Goal: Task Accomplishment & Management: Complete application form

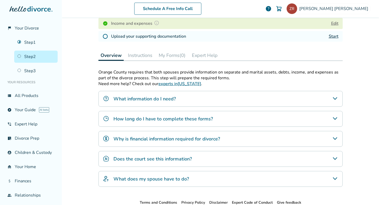
scroll to position [123, 0]
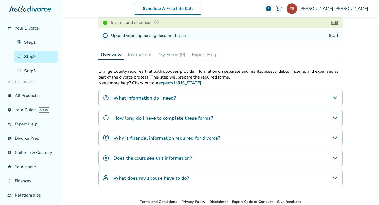
click at [332, 35] on link "Start" at bounding box center [334, 36] width 10 height 6
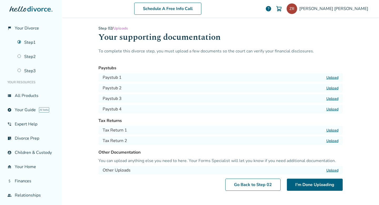
click at [333, 131] on label "Upload" at bounding box center [333, 130] width 12 height 5
click at [0, 0] on input "Upload" at bounding box center [0, 0] width 0 height 0
click at [332, 141] on label "Upload" at bounding box center [333, 140] width 12 height 5
click at [0, 0] on input "Upload" at bounding box center [0, 0] width 0 height 0
click at [335, 76] on label "Upload" at bounding box center [333, 77] width 12 height 5
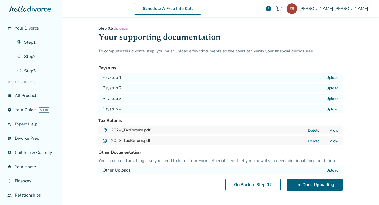
click at [0, 0] on input "Upload" at bounding box center [0, 0] width 0 height 0
click at [333, 86] on label "Upload" at bounding box center [333, 88] width 12 height 5
click at [0, 0] on input "Upload" at bounding box center [0, 0] width 0 height 0
click at [332, 99] on label "Upload" at bounding box center [333, 98] width 12 height 5
click at [0, 0] on input "Upload" at bounding box center [0, 0] width 0 height 0
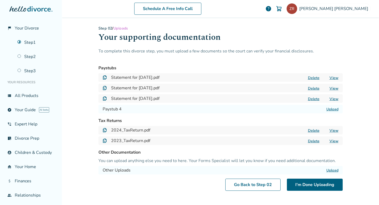
click at [332, 110] on label "Upload" at bounding box center [333, 109] width 12 height 5
click at [0, 0] on input "Upload" at bounding box center [0, 0] width 0 height 0
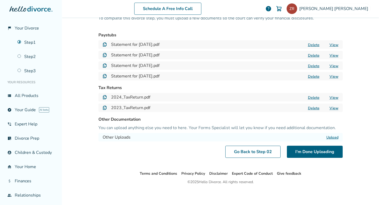
scroll to position [35, 0]
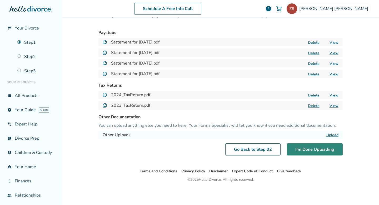
click at [305, 151] on button "I'm Done Uploading" at bounding box center [315, 149] width 56 height 12
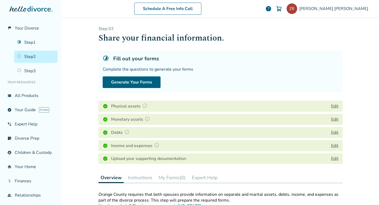
click at [145, 106] on img at bounding box center [144, 105] width 5 height 5
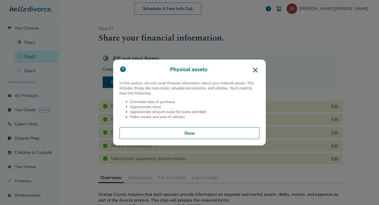
click at [160, 132] on button "Done" at bounding box center [190, 133] width 140 height 12
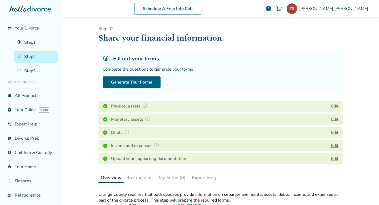
click at [148, 118] on img at bounding box center [147, 118] width 5 height 5
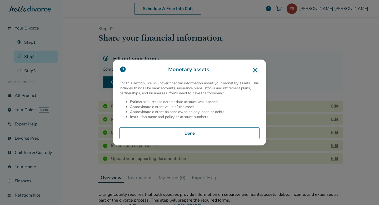
click at [153, 134] on button "Done" at bounding box center [190, 133] width 140 height 12
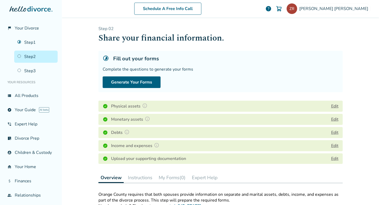
click at [128, 131] on img at bounding box center [126, 131] width 5 height 5
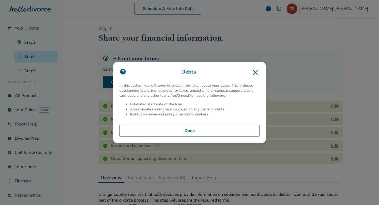
click at [171, 130] on button "Done" at bounding box center [190, 131] width 140 height 12
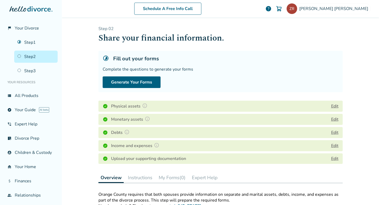
click at [156, 146] on img at bounding box center [156, 145] width 5 height 5
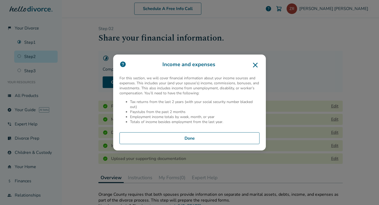
click at [170, 138] on button "Done" at bounding box center [190, 138] width 140 height 12
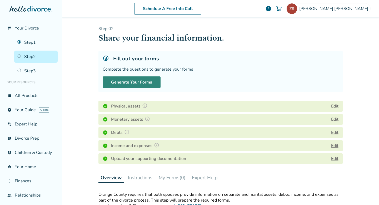
click at [129, 83] on button "Generate Your Forms" at bounding box center [132, 82] width 58 height 12
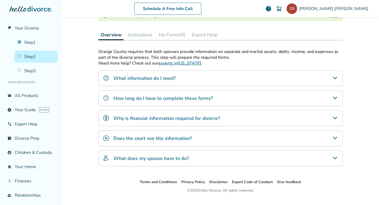
scroll to position [150, 0]
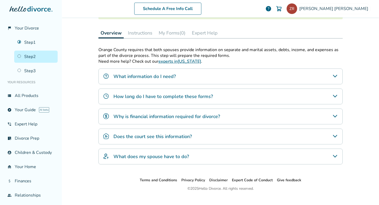
click at [200, 135] on div "Does the court see this information?" at bounding box center [221, 137] width 244 height 16
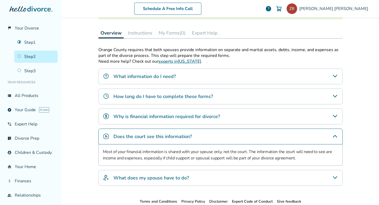
click at [201, 136] on div "Does the court see this information?" at bounding box center [221, 137] width 244 height 16
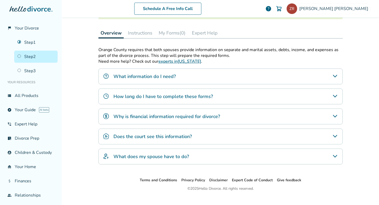
click at [201, 136] on div "Does the court see this information?" at bounding box center [221, 137] width 244 height 16
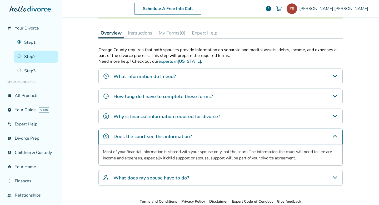
click at [201, 136] on div "Does the court see this information?" at bounding box center [221, 137] width 244 height 16
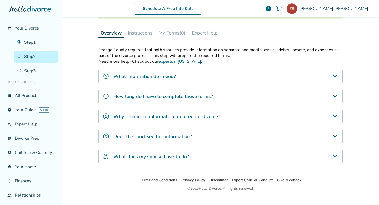
click at [186, 155] on h4 "What does my spouse have to do?" at bounding box center [152, 156] width 76 height 7
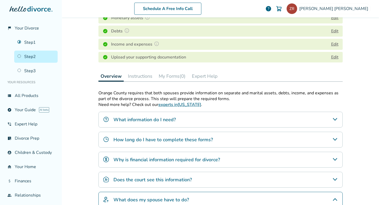
scroll to position [170, 0]
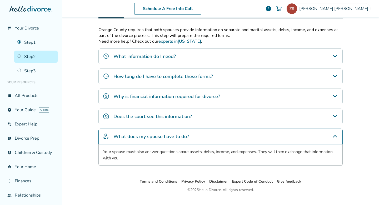
click at [184, 138] on h4 "What does my spouse have to do?" at bounding box center [152, 136] width 76 height 7
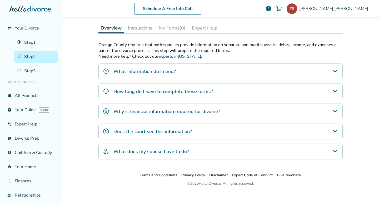
scroll to position [159, 0]
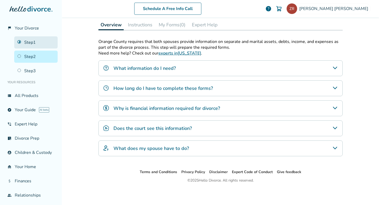
click at [28, 45] on link "Step 1" at bounding box center [35, 42] width 43 height 12
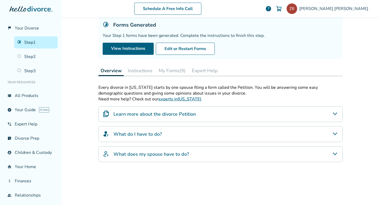
scroll to position [39, 0]
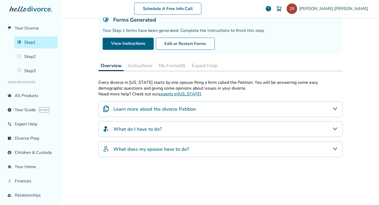
click at [116, 130] on h4 "What do I have to do?" at bounding box center [138, 129] width 48 height 7
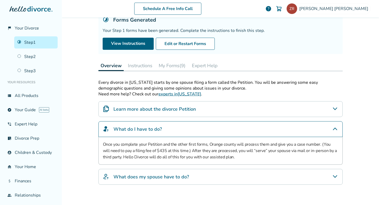
click at [116, 130] on h4 "What do I have to do?" at bounding box center [138, 129] width 48 height 7
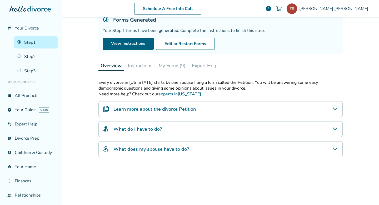
click at [118, 146] on h4 "What does my spouse have to do?" at bounding box center [152, 149] width 76 height 7
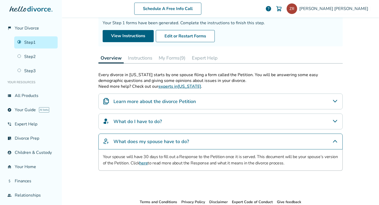
scroll to position [48, 0]
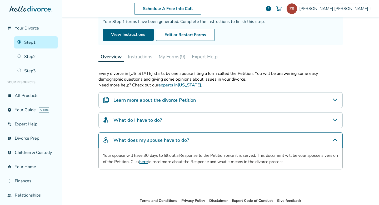
click at [135, 138] on h4 "What does my spouse have to do?" at bounding box center [152, 140] width 76 height 7
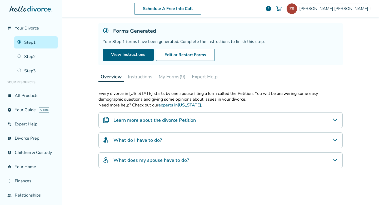
scroll to position [0, 0]
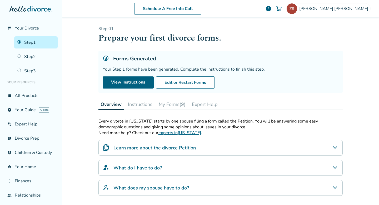
click at [138, 104] on button "Instructions" at bounding box center [140, 104] width 29 height 11
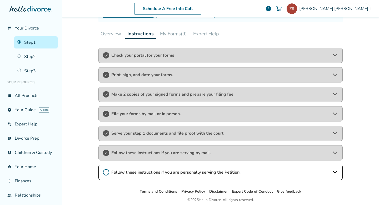
scroll to position [70, 0]
click at [138, 171] on span "Follow these instructions if you are personally serving the Petition." at bounding box center [220, 173] width 219 height 6
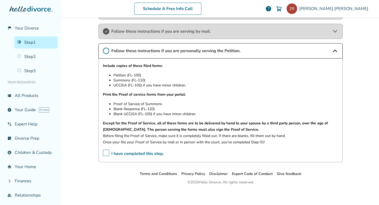
scroll to position [194, 0]
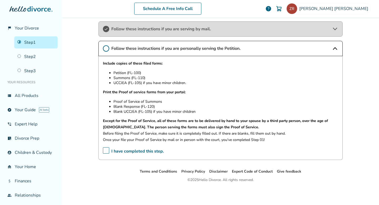
click at [105, 147] on span "I have completed this step." at bounding box center [133, 151] width 61 height 8
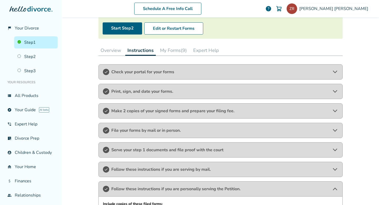
scroll to position [25, 0]
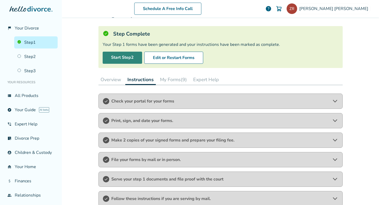
click at [120, 54] on link "Start Step 2" at bounding box center [123, 58] width 40 height 12
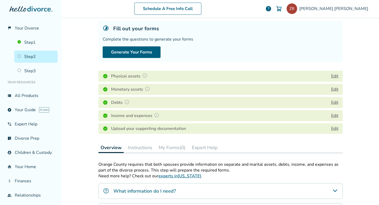
scroll to position [30, 0]
click at [125, 53] on button "Generate Your Forms" at bounding box center [132, 52] width 58 height 12
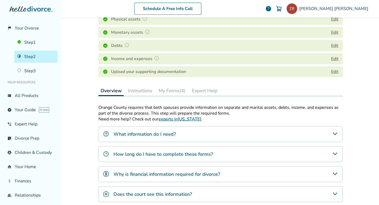
scroll to position [23, 0]
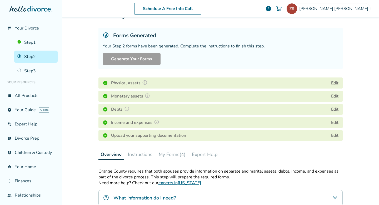
click at [179, 154] on button "My Forms (4)" at bounding box center [172, 154] width 31 height 11
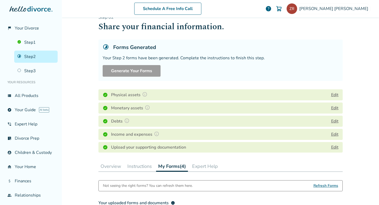
scroll to position [12, 0]
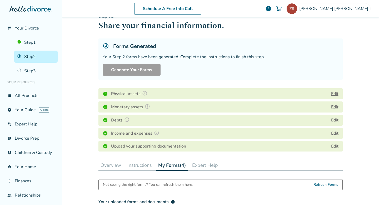
click at [143, 166] on button "Instructions" at bounding box center [139, 165] width 29 height 11
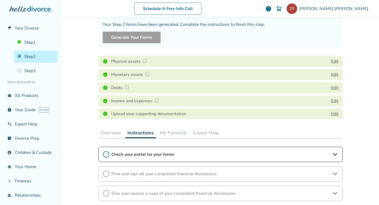
scroll to position [68, 0]
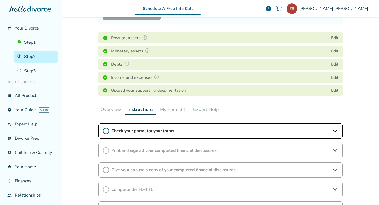
click at [143, 132] on span "Check your portal for your forms" at bounding box center [220, 131] width 219 height 6
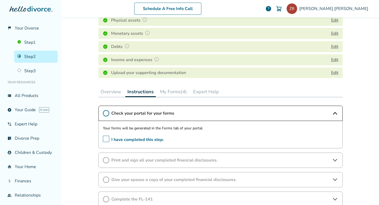
scroll to position [87, 0]
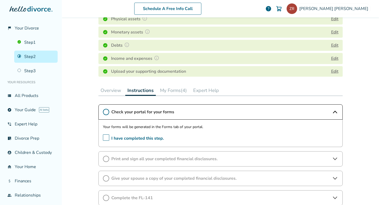
click at [108, 136] on span "I have completed this step." at bounding box center [133, 138] width 61 height 8
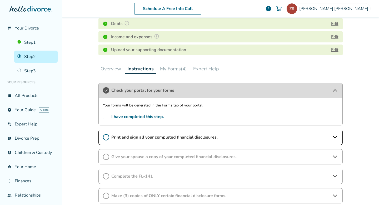
scroll to position [111, 0]
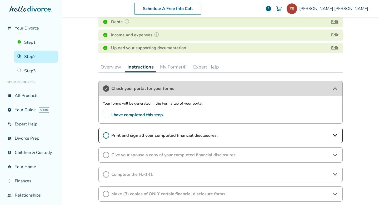
click at [106, 135] on icon at bounding box center [106, 135] width 6 height 6
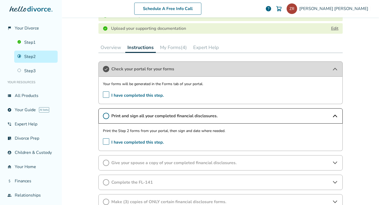
scroll to position [133, 0]
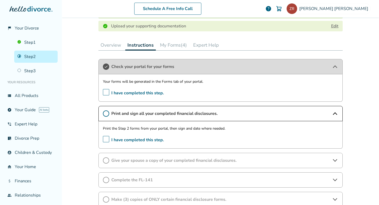
click at [178, 44] on button "My Forms (4)" at bounding box center [173, 45] width 31 height 11
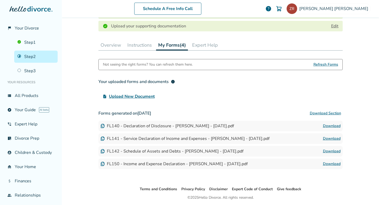
scroll to position [150, 0]
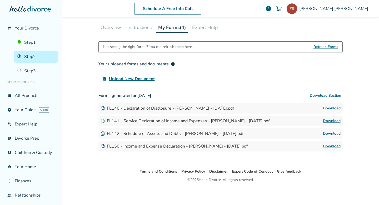
click at [331, 107] on link "Download" at bounding box center [332, 108] width 18 height 6
click at [327, 120] on link "Download" at bounding box center [332, 121] width 18 height 6
click at [330, 133] on link "Download" at bounding box center [332, 133] width 18 height 6
click at [329, 146] on link "Download" at bounding box center [332, 146] width 18 height 6
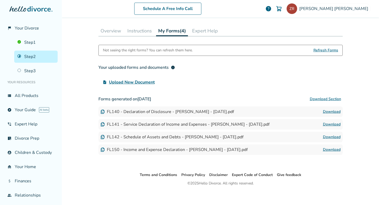
click at [138, 32] on button "Instructions" at bounding box center [139, 31] width 29 height 11
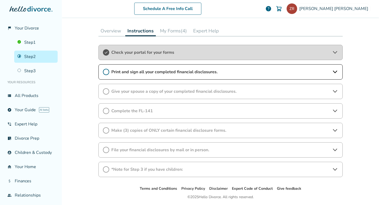
scroll to position [155, 0]
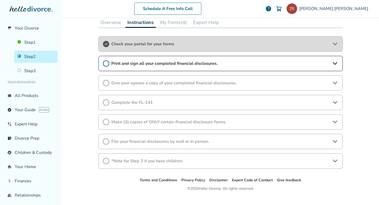
click at [136, 61] on span "Print and sign all your completed financial disclosures." at bounding box center [220, 64] width 219 height 6
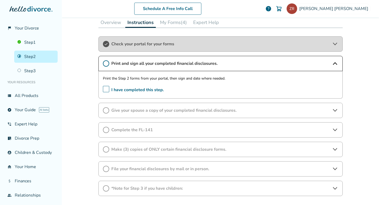
click at [108, 66] on icon at bounding box center [106, 63] width 6 height 6
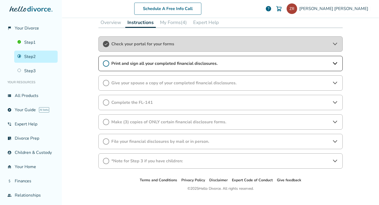
click at [107, 64] on icon at bounding box center [106, 63] width 6 height 6
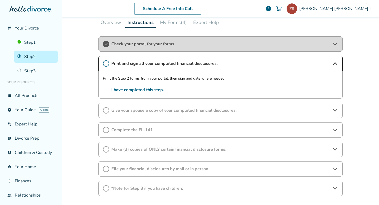
click at [106, 65] on icon at bounding box center [106, 63] width 6 height 6
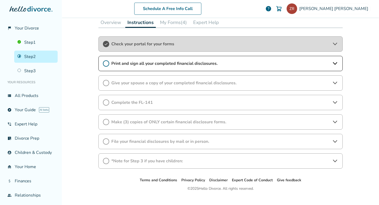
click at [106, 65] on icon at bounding box center [106, 63] width 6 height 6
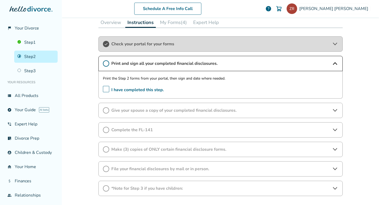
click at [105, 90] on span "I have completed this step." at bounding box center [133, 90] width 61 height 8
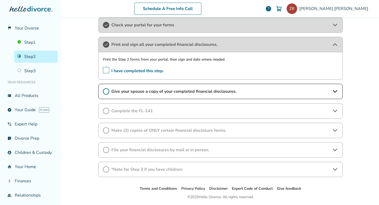
scroll to position [175, 0]
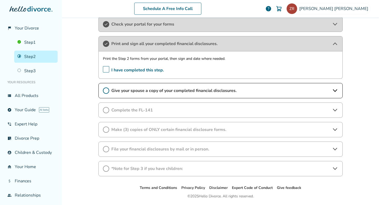
click at [149, 90] on span "Give your spouse a copy of your completed financial disclosures." at bounding box center [220, 91] width 219 height 6
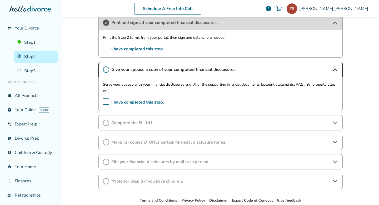
scroll to position [202, 0]
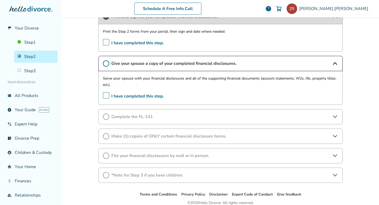
click at [106, 95] on span "I have completed this step." at bounding box center [133, 96] width 61 height 8
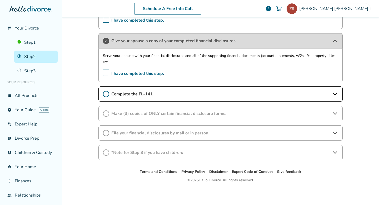
scroll to position [225, 0]
click at [121, 94] on span "Complete the FL-141" at bounding box center [220, 94] width 219 height 6
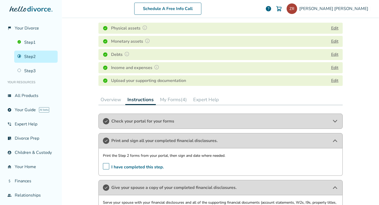
scroll to position [81, 0]
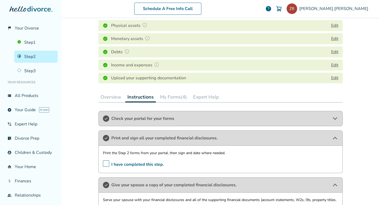
click at [171, 93] on button "My Forms (4)" at bounding box center [173, 97] width 31 height 11
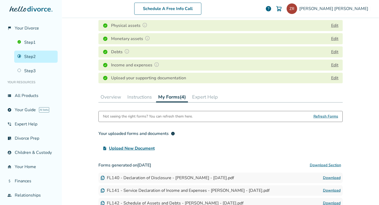
click at [367, 49] on div "Schedule A Free Info Call [PERSON_NAME] help Schedule A Free Call [PERSON_NAME]…" at bounding box center [220, 102] width 317 height 205
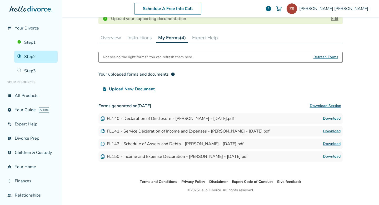
scroll to position [150, 0]
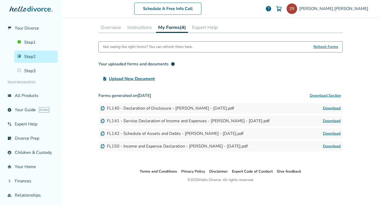
click at [34, 54] on link "Step 2" at bounding box center [35, 57] width 43 height 12
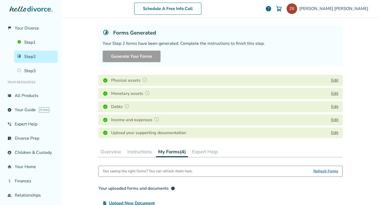
click at [134, 150] on button "Instructions" at bounding box center [139, 151] width 29 height 11
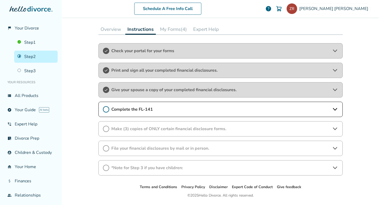
scroll to position [150, 0]
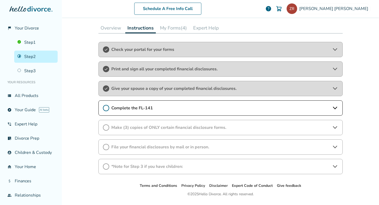
click at [138, 108] on span "Complete the FL-141" at bounding box center [220, 108] width 219 height 6
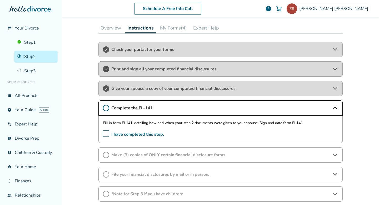
click at [107, 131] on span "I have completed this step." at bounding box center [133, 134] width 61 height 8
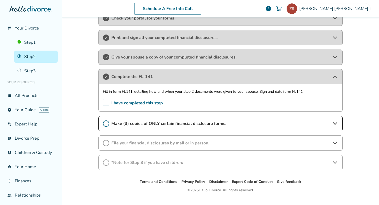
scroll to position [182, 0]
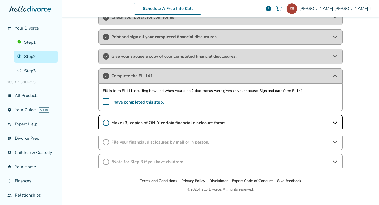
click at [141, 124] on span "Make (3) copies of ONLY certain financial disclosure forms." at bounding box center [220, 123] width 219 height 6
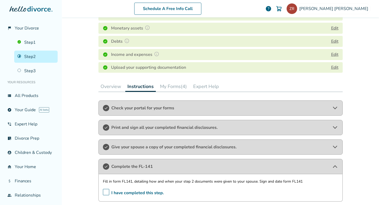
scroll to position [72, 0]
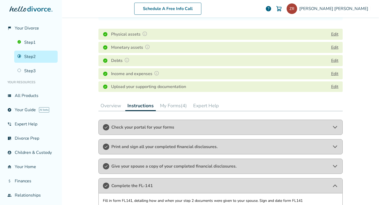
click at [178, 106] on button "My Forms (4)" at bounding box center [173, 105] width 31 height 11
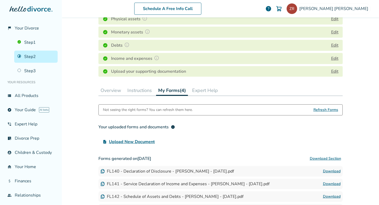
scroll to position [82, 0]
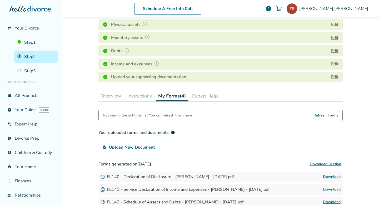
click at [141, 95] on button "Instructions" at bounding box center [139, 96] width 29 height 11
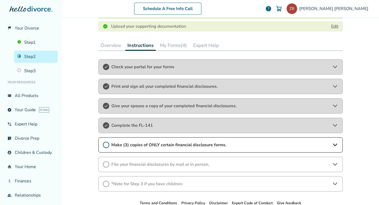
scroll to position [140, 0]
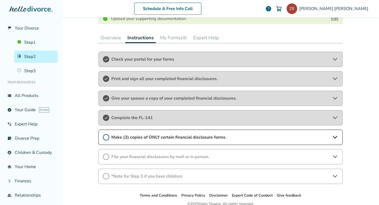
click at [165, 136] on span "Make (3) copies of ONLY certain financial disclosure forms." at bounding box center [220, 137] width 219 height 6
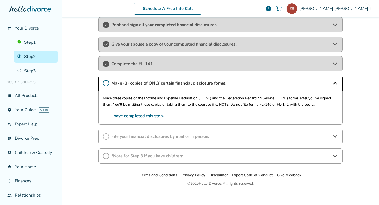
scroll to position [196, 0]
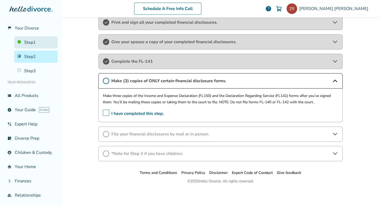
click at [33, 43] on link "Step 1" at bounding box center [35, 42] width 43 height 12
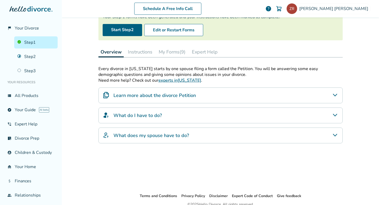
scroll to position [43, 0]
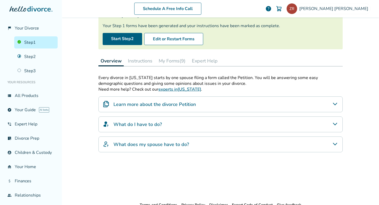
click at [144, 63] on button "Instructions" at bounding box center [140, 61] width 29 height 11
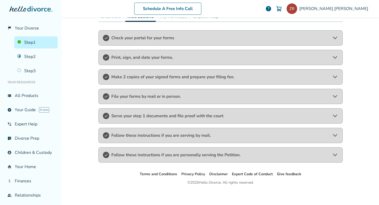
scroll to position [91, 0]
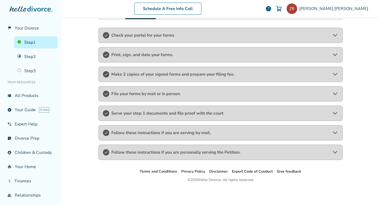
click at [143, 132] on span "Follow these instructions if you are serving by mail." at bounding box center [220, 133] width 219 height 6
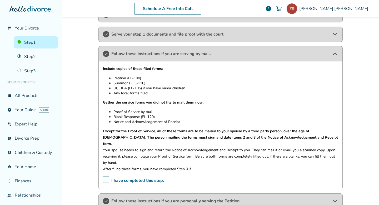
scroll to position [174, 0]
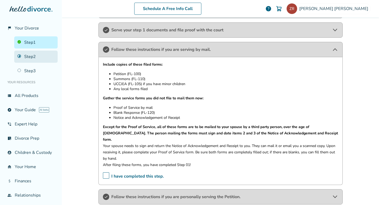
click at [28, 57] on link "Step 2" at bounding box center [35, 57] width 43 height 12
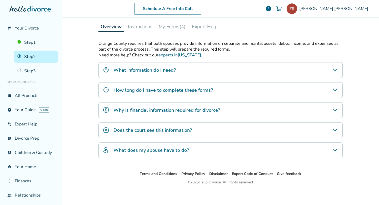
scroll to position [131, 0]
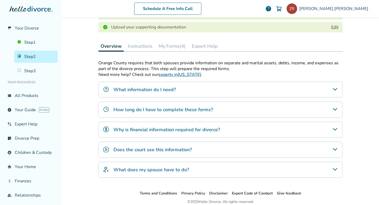
click at [145, 47] on button "Instructions" at bounding box center [140, 46] width 29 height 11
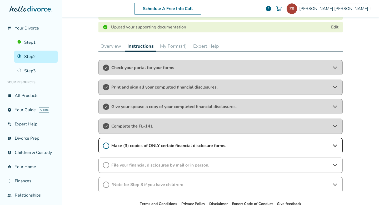
click at [141, 146] on span "Make (3) copies of ONLY certain financial disclosure forms." at bounding box center [220, 146] width 219 height 6
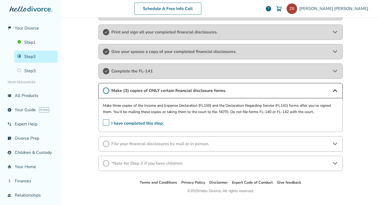
scroll to position [198, 0]
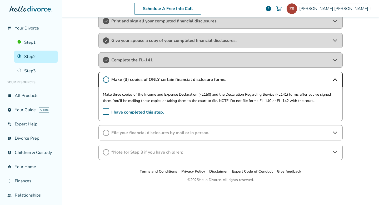
click at [138, 130] on span "File your financial disclosures by mail or in person." at bounding box center [220, 133] width 219 height 6
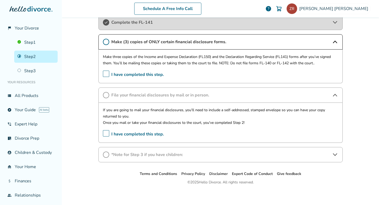
scroll to position [238, 0]
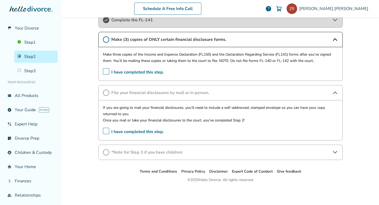
click at [158, 149] on span "*Note for Step 3 if you have children:" at bounding box center [220, 152] width 219 height 6
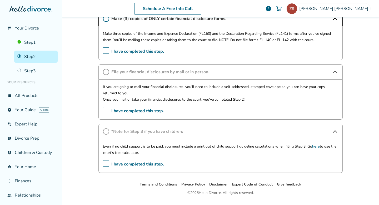
scroll to position [271, 0]
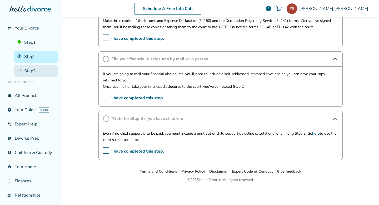
click at [23, 70] on link "Step 3" at bounding box center [35, 71] width 43 height 12
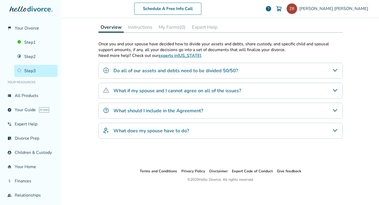
scroll to position [26, 0]
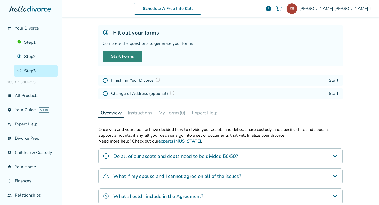
click at [127, 55] on link "Start Forms" at bounding box center [123, 57] width 40 height 12
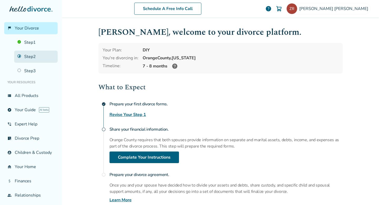
click at [32, 56] on link "Step 2" at bounding box center [35, 57] width 43 height 12
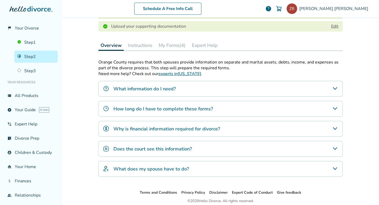
scroll to position [133, 0]
click at [138, 43] on button "Instructions" at bounding box center [140, 45] width 29 height 11
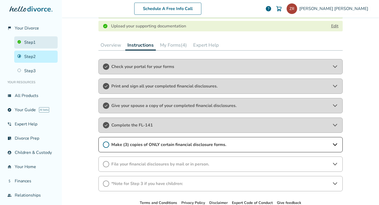
click at [31, 41] on link "Step 1" at bounding box center [35, 42] width 43 height 12
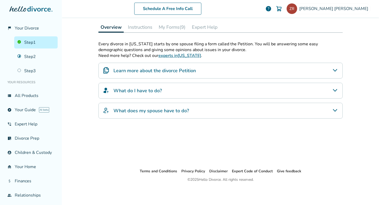
scroll to position [26, 0]
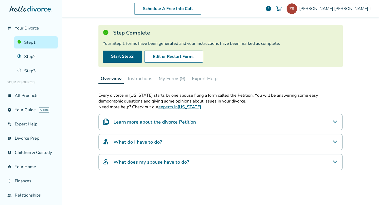
click at [149, 80] on button "Instructions" at bounding box center [140, 78] width 29 height 11
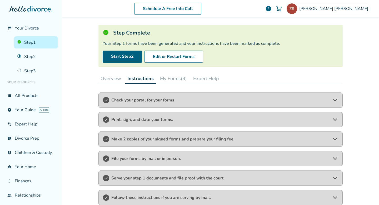
scroll to position [91, 0]
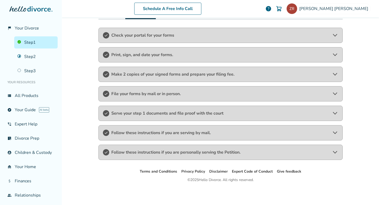
click at [141, 134] on span "Follow these instructions if you are serving by mail." at bounding box center [220, 133] width 219 height 6
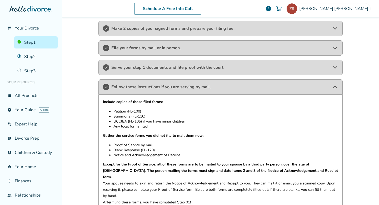
scroll to position [135, 0]
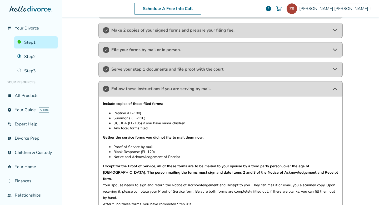
click at [154, 69] on span "Serve your step 1 documents and file proof with the court" at bounding box center [220, 69] width 219 height 6
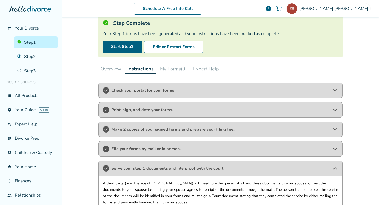
scroll to position [41, 0]
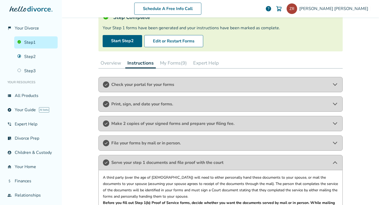
click at [175, 60] on button "My Forms (9)" at bounding box center [173, 63] width 31 height 11
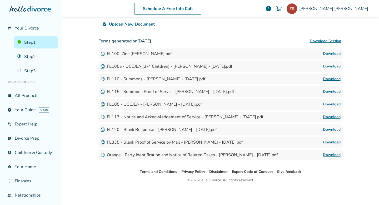
scroll to position [132, 0]
click at [334, 116] on link "Download" at bounding box center [332, 117] width 18 height 6
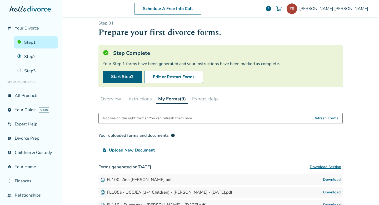
scroll to position [0, 0]
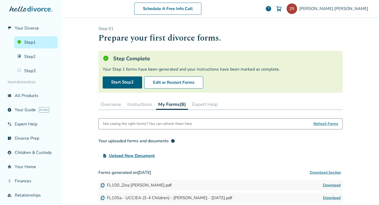
click at [31, 41] on link "Step 1" at bounding box center [35, 42] width 43 height 12
click at [142, 104] on button "Instructions" at bounding box center [139, 104] width 29 height 11
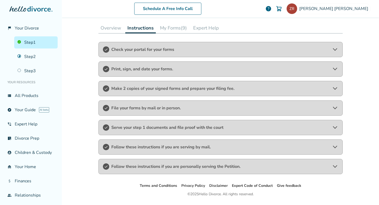
scroll to position [91, 0]
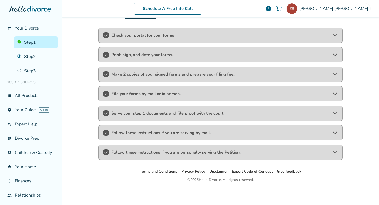
click at [140, 114] on span "Serve your step 1 documents and file proof with the court" at bounding box center [220, 113] width 219 height 6
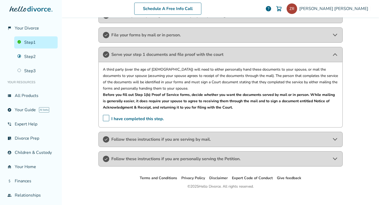
scroll to position [150, 0]
click at [33, 56] on link "Step 2" at bounding box center [35, 57] width 43 height 12
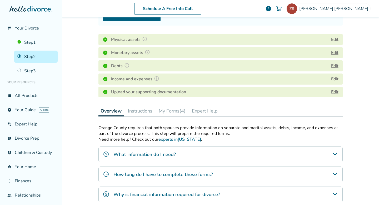
scroll to position [72, 0]
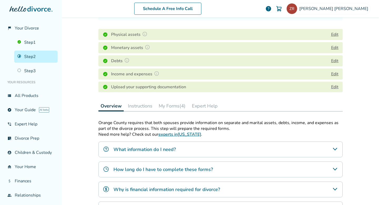
click at [138, 106] on button "Instructions" at bounding box center [140, 106] width 29 height 11
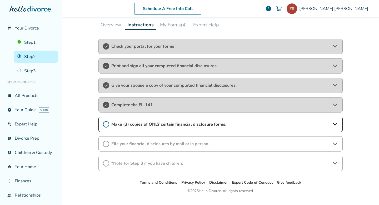
scroll to position [154, 0]
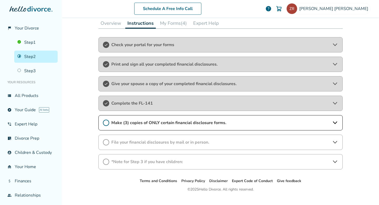
click at [136, 119] on div "Make (3) copies of ONLY certain financial disclosure forms." at bounding box center [221, 122] width 244 height 15
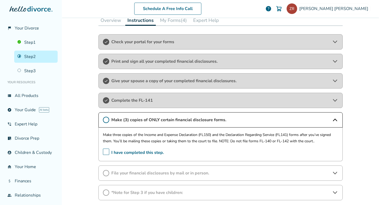
scroll to position [158, 0]
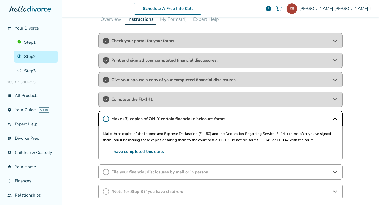
click at [172, 19] on button "My Forms (4)" at bounding box center [173, 19] width 31 height 11
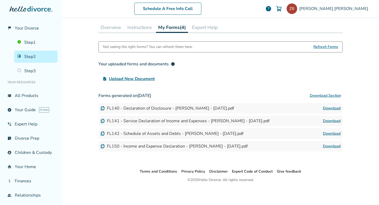
click at [336, 121] on link "Download" at bounding box center [332, 121] width 18 height 6
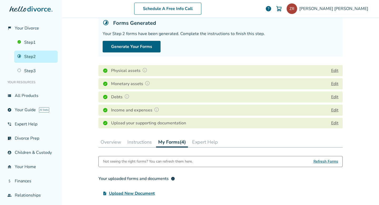
scroll to position [36, 0]
click at [336, 70] on button "Edit" at bounding box center [334, 70] width 7 height 6
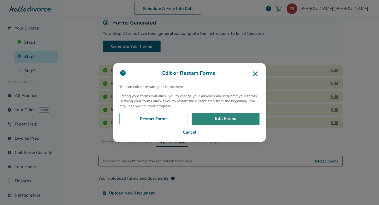
click at [212, 117] on link "Edit Forms" at bounding box center [226, 119] width 68 height 12
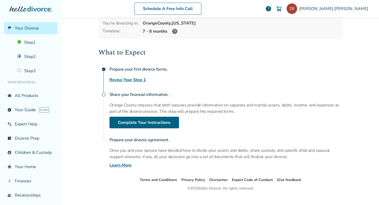
scroll to position [43, 0]
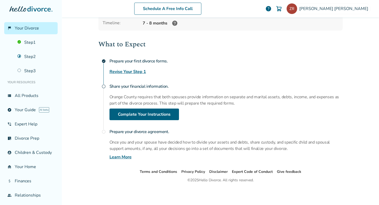
click at [126, 71] on link "Revise Your Step 1" at bounding box center [128, 71] width 37 height 6
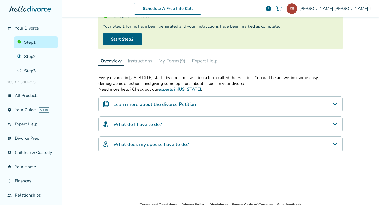
scroll to position [26, 0]
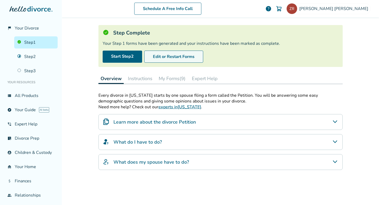
click at [166, 55] on button "Edit or Restart Forms" at bounding box center [173, 57] width 59 height 12
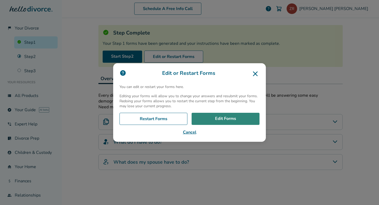
click at [212, 118] on link "Edit Forms" at bounding box center [226, 119] width 68 height 12
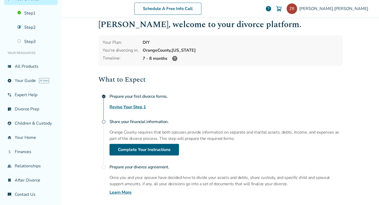
scroll to position [43, 0]
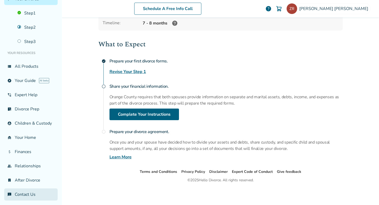
click at [31, 189] on link "chat_info Contact Us" at bounding box center [30, 194] width 53 height 12
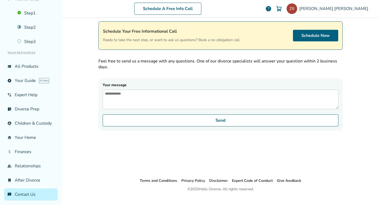
click at [163, 96] on textarea "Your message" at bounding box center [221, 99] width 236 height 19
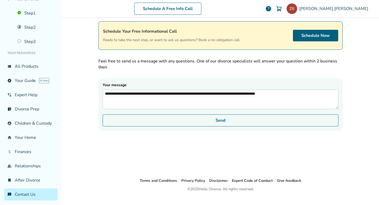
type textarea "**********"
click at [175, 124] on button "Send" at bounding box center [221, 120] width 236 height 12
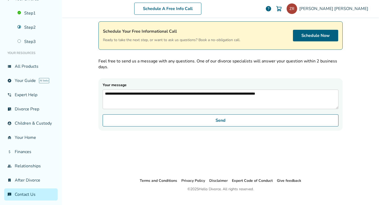
click at [272, 6] on span "help" at bounding box center [269, 9] width 6 height 6
click at [272, 8] on span "help" at bounding box center [269, 9] width 6 height 6
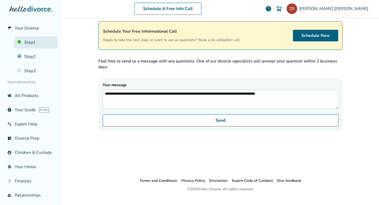
click at [27, 42] on link "Step 1" at bounding box center [35, 42] width 43 height 12
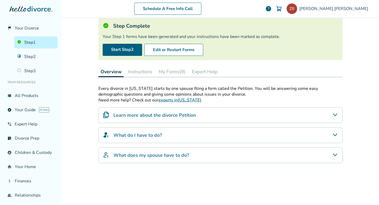
scroll to position [30, 0]
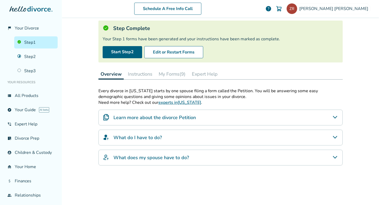
click at [178, 73] on button "My Forms (9)" at bounding box center [172, 74] width 31 height 11
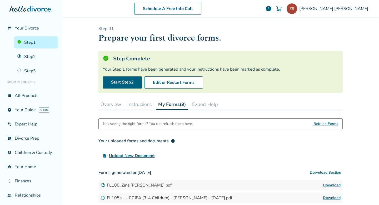
click at [272, 10] on span "help" at bounding box center [269, 9] width 6 height 6
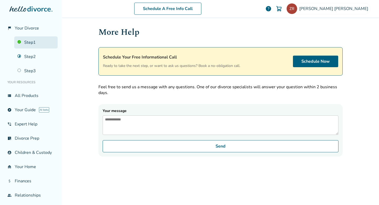
click at [31, 42] on link "Step 1" at bounding box center [35, 42] width 43 height 12
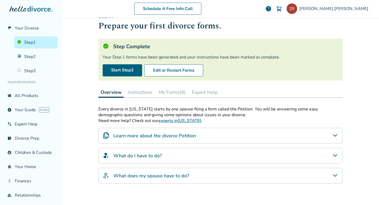
scroll to position [13, 0]
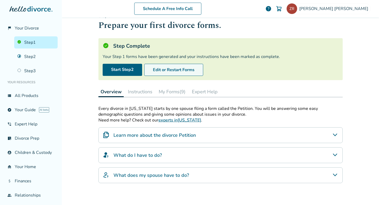
click at [178, 69] on button "Edit or Restart Forms" at bounding box center [173, 70] width 59 height 12
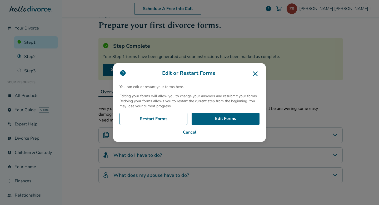
click at [252, 73] on icon at bounding box center [255, 74] width 8 height 8
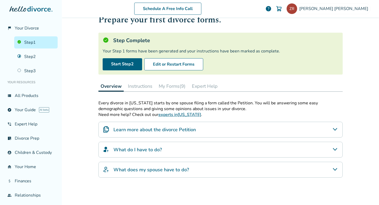
scroll to position [22, 0]
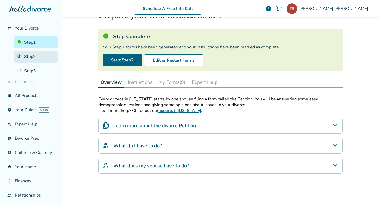
click at [24, 57] on link "Step 2" at bounding box center [35, 57] width 43 height 12
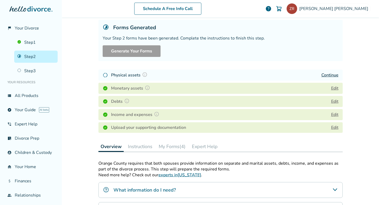
scroll to position [32, 0]
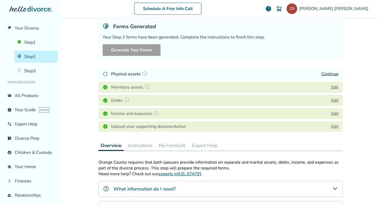
click at [166, 143] on button "My Forms (4)" at bounding box center [172, 145] width 31 height 11
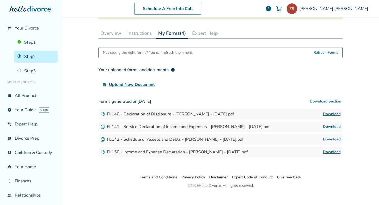
scroll to position [145, 0]
click at [159, 126] on div "FL141 - Service Declaration of Income and Expenses - [PERSON_NAME] - [DATE].pdf" at bounding box center [185, 126] width 169 height 6
click at [334, 125] on link "Download" at bounding box center [332, 126] width 18 height 6
click at [333, 151] on link "Download" at bounding box center [332, 151] width 18 height 6
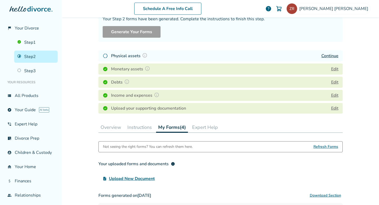
scroll to position [0, 0]
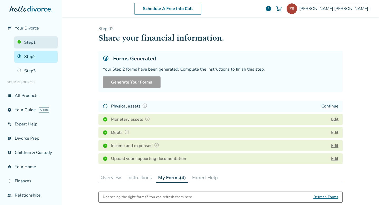
click at [33, 43] on link "Step 1" at bounding box center [35, 42] width 43 height 12
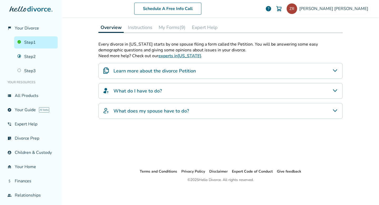
scroll to position [77, 0]
click at [142, 27] on button "Instructions" at bounding box center [140, 27] width 29 height 11
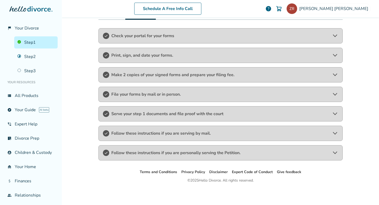
scroll to position [91, 0]
click at [139, 154] on span "Follow these instructions if you are personally serving the Petition." at bounding box center [220, 152] width 219 height 6
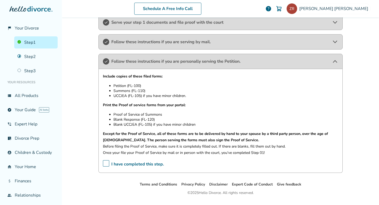
scroll to position [194, 0]
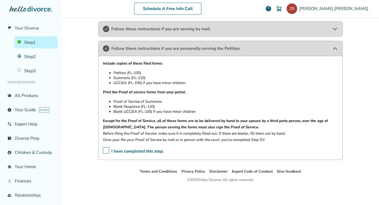
click at [138, 33] on div "Follow these instructions if you are serving by mail." at bounding box center [221, 28] width 244 height 15
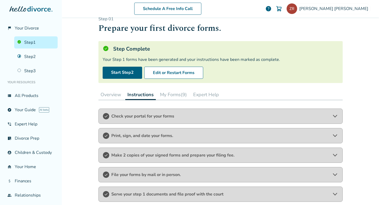
scroll to position [0, 0]
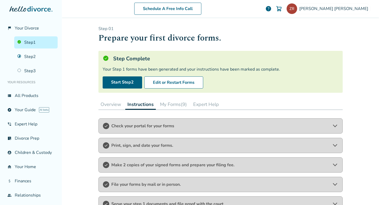
click at [173, 104] on button "My Forms (9)" at bounding box center [173, 104] width 31 height 11
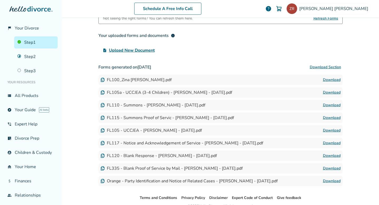
scroll to position [114, 0]
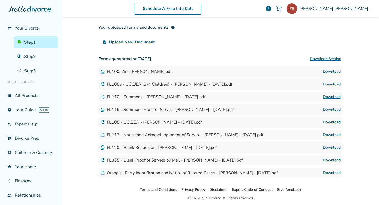
click at [334, 147] on link "Download" at bounding box center [332, 147] width 18 height 6
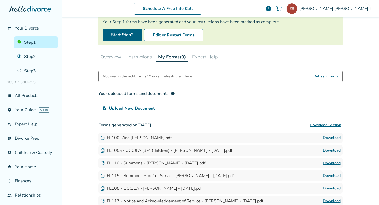
scroll to position [25, 0]
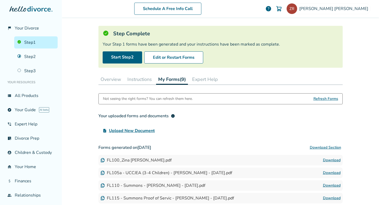
click at [133, 78] on button "Instructions" at bounding box center [139, 79] width 29 height 11
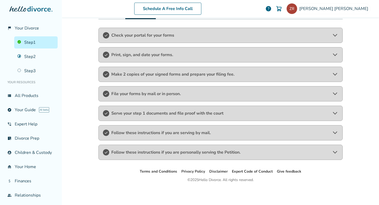
scroll to position [91, 0]
click at [133, 114] on span "Serve your step 1 documents and file proof with the court" at bounding box center [220, 113] width 219 height 6
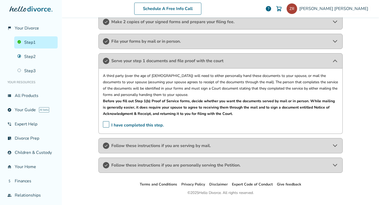
scroll to position [156, 0]
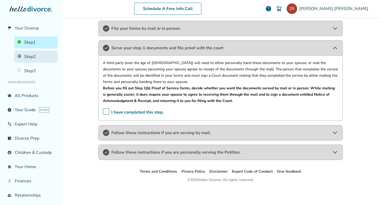
click at [23, 55] on link "Step 2" at bounding box center [35, 57] width 43 height 12
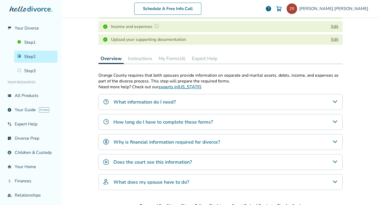
scroll to position [107, 0]
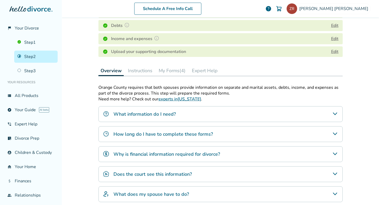
click at [139, 72] on button "Instructions" at bounding box center [140, 70] width 29 height 11
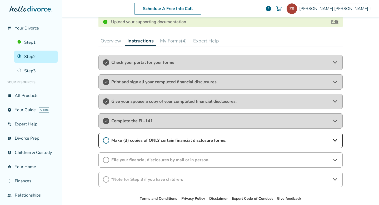
scroll to position [140, 0]
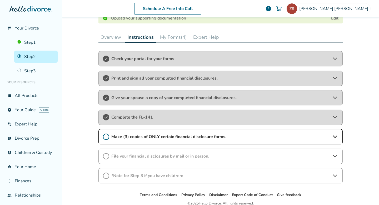
click at [128, 137] on span "Make (3) copies of ONLY certain financial disclosure forms." at bounding box center [220, 137] width 219 height 6
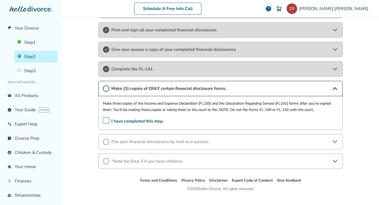
scroll to position [191, 0]
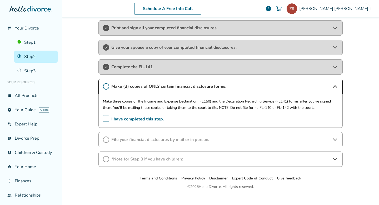
click at [106, 116] on span "I have completed this step." at bounding box center [133, 119] width 61 height 8
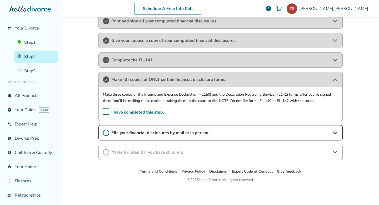
scroll to position [198, 0]
click at [110, 128] on div "File your financial disclosures by mail or in person." at bounding box center [221, 132] width 244 height 15
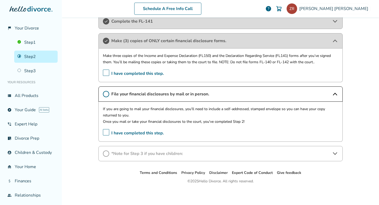
scroll to position [238, 0]
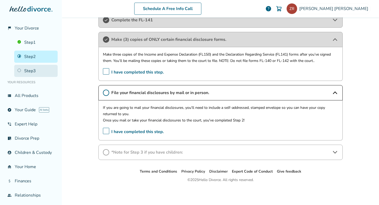
click at [36, 72] on link "Step 3" at bounding box center [35, 71] width 43 height 12
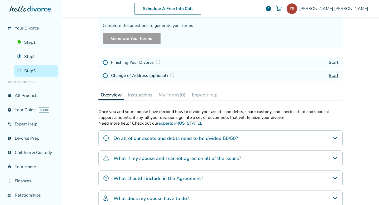
scroll to position [44, 0]
click at [139, 94] on button "Instructions" at bounding box center [140, 94] width 29 height 11
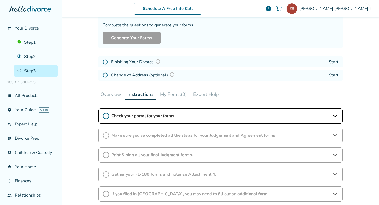
click at [332, 61] on link "Start" at bounding box center [334, 62] width 10 height 6
